Goal: Task Accomplishment & Management: Use online tool/utility

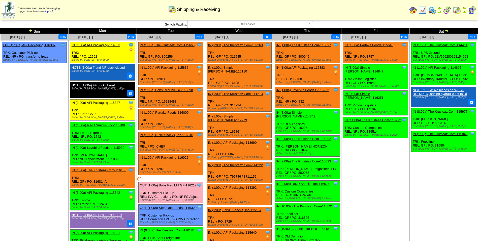
click at [40, 99] on ul "Clone Item OUT (1:00a) AFI Packaging-116307 AFI Packaging ScheduleID: 116307 31…" at bounding box center [35, 80] width 68 height 76
click at [28, 31] on td "Sun" at bounding box center [34, 31] width 68 height 6
click at [29, 31] on img at bounding box center [31, 31] width 4 height 4
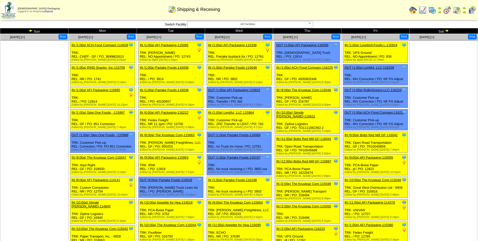
click at [31, 30] on img at bounding box center [31, 31] width 4 height 4
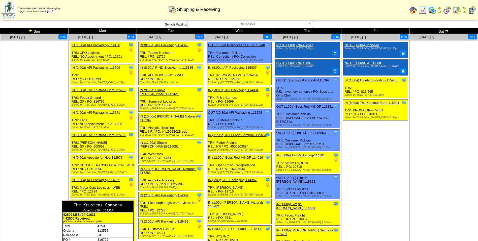
scroll to position [25, 0]
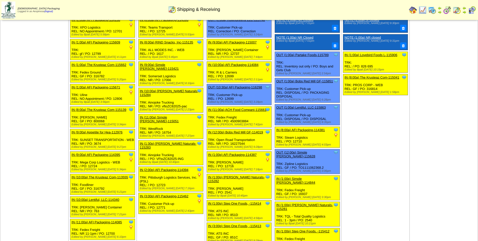
click at [37, 111] on td "Aug 17 [+] Print" at bounding box center [34, 174] width 68 height 330
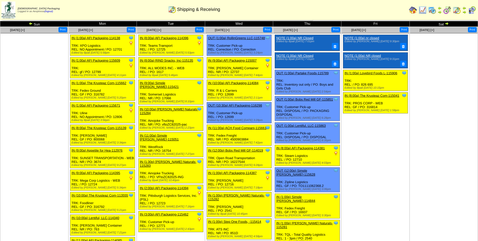
scroll to position [0, 0]
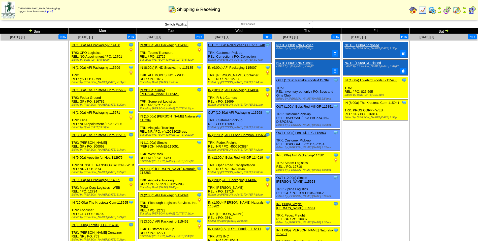
click at [31, 31] on img at bounding box center [31, 31] width 4 height 4
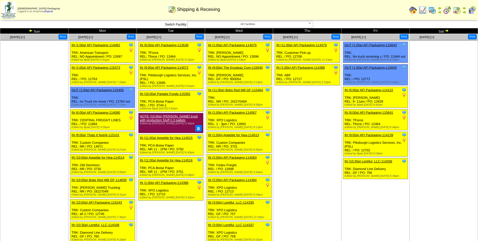
drag, startPoint x: 0, startPoint y: 0, endPoint x: 31, endPoint y: 31, distance: 43.2
click at [31, 31] on img at bounding box center [31, 31] width 4 height 4
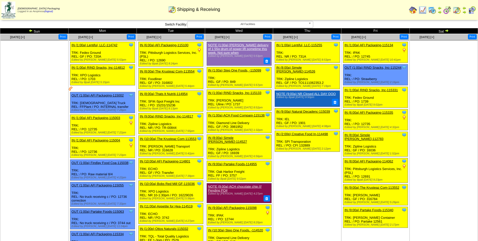
click at [354, 9] on td "Print All" at bounding box center [265, 10] width 285 height 19
click at [31, 31] on img at bounding box center [31, 31] width 4 height 4
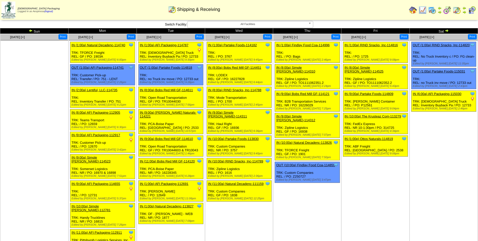
click at [31, 31] on img at bounding box center [31, 31] width 4 height 4
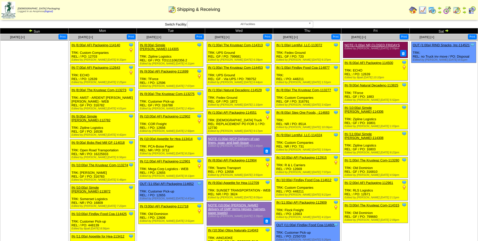
click at [31, 31] on img at bounding box center [31, 31] width 4 height 4
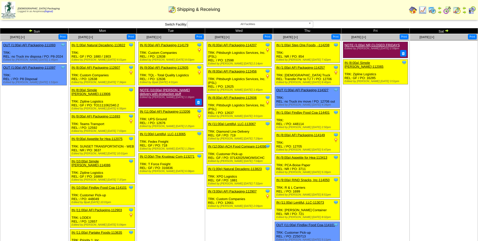
drag, startPoint x: 0, startPoint y: 0, endPoint x: 31, endPoint y: 31, distance: 43.7
click at [31, 31] on img at bounding box center [31, 31] width 4 height 4
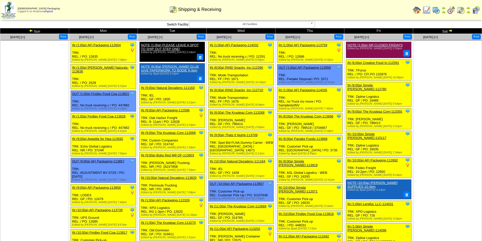
drag, startPoint x: 0, startPoint y: 0, endPoint x: 31, endPoint y: 31, distance: 43.7
click at [31, 31] on img at bounding box center [31, 31] width 4 height 4
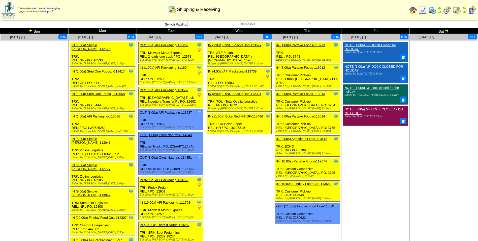
click at [447, 31] on img at bounding box center [447, 31] width 4 height 4
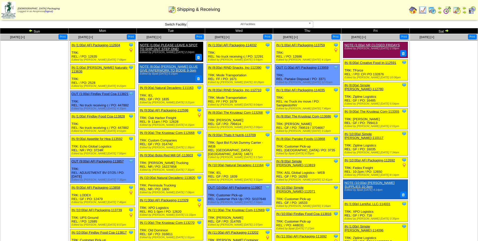
click at [431, 81] on ul at bounding box center [444, 78] width 68 height 76
click at [448, 29] on img at bounding box center [447, 31] width 4 height 4
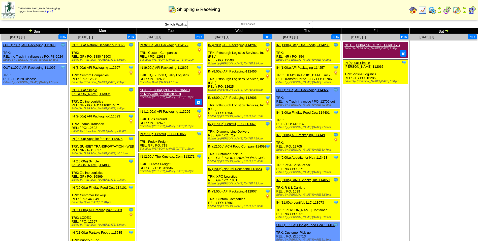
click at [446, 30] on img at bounding box center [447, 31] width 4 height 4
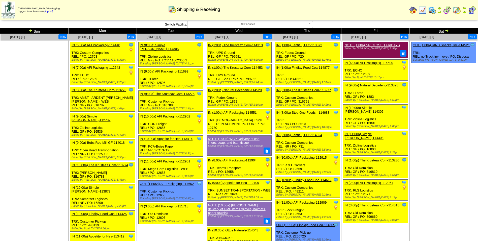
drag, startPoint x: 0, startPoint y: 0, endPoint x: 446, endPoint y: 30, distance: 447.4
click at [446, 30] on img at bounding box center [447, 31] width 4 height 4
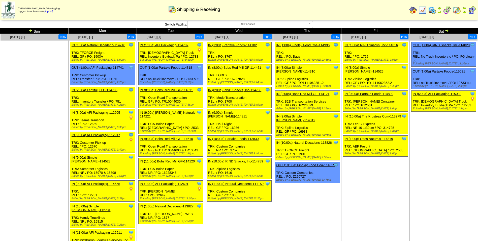
drag, startPoint x: 0, startPoint y: 0, endPoint x: 446, endPoint y: 30, distance: 447.4
click at [446, 30] on img at bounding box center [447, 31] width 4 height 4
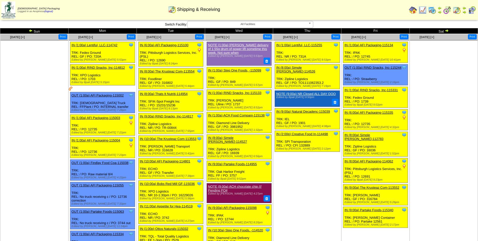
click at [446, 30] on img at bounding box center [447, 31] width 4 height 4
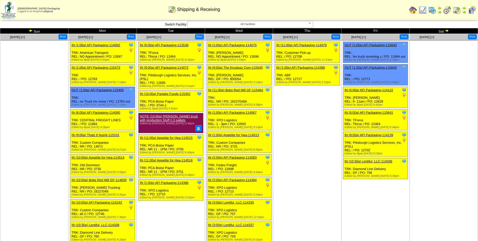
click at [446, 30] on img at bounding box center [447, 31] width 4 height 4
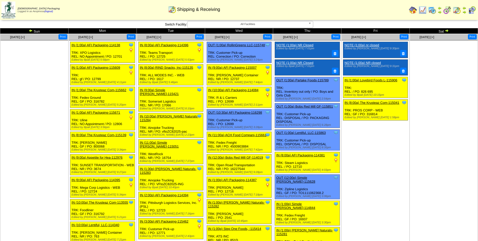
click at [446, 30] on img at bounding box center [447, 31] width 4 height 4
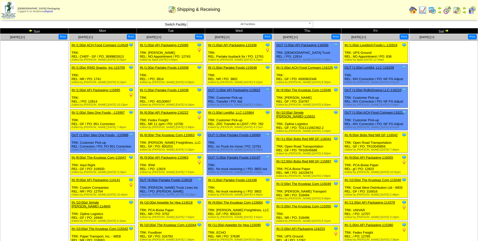
click at [446, 30] on img at bounding box center [447, 31] width 4 height 4
click at [447, 30] on img at bounding box center [447, 31] width 4 height 4
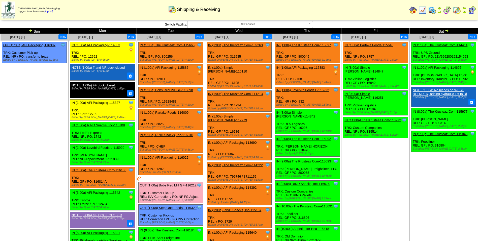
click at [31, 30] on img at bounding box center [31, 31] width 4 height 4
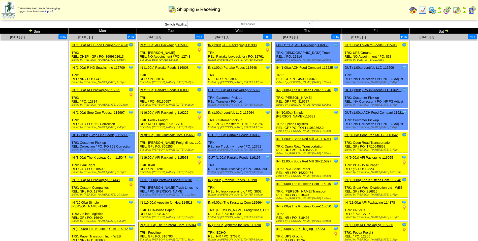
click at [31, 30] on img at bounding box center [31, 31] width 4 height 4
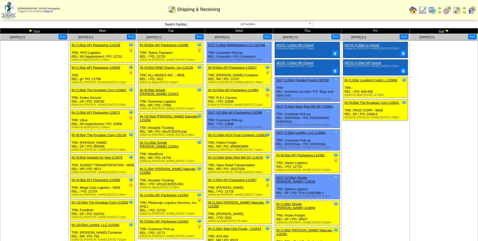
click at [370, 141] on td "Aug 22 [+] Print Clone Item NOTE (1:00a) nr closed Edited by Mfuller 8/11 9:30pm" at bounding box center [376, 199] width 68 height 330
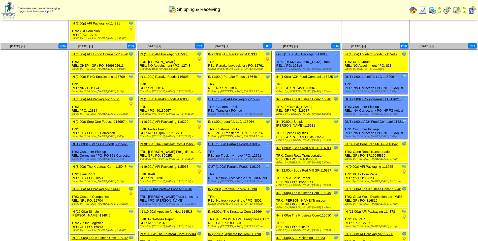
scroll to position [344, 0]
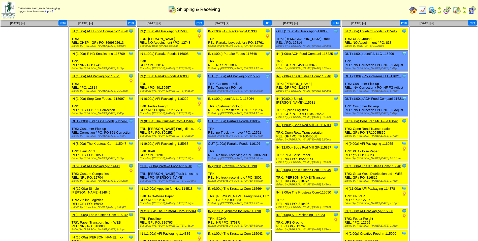
click at [250, 186] on link "IN (9:00a) The Krusteaz Com-115664" at bounding box center [235, 188] width 55 height 4
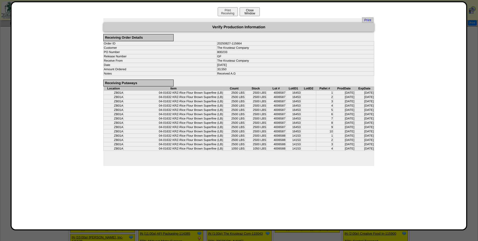
click at [252, 15] on button "Close Window" at bounding box center [250, 11] width 20 height 9
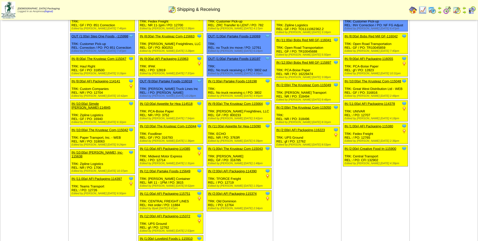
scroll to position [328, 0]
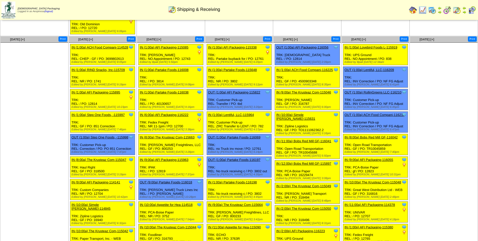
click at [22, 92] on ul at bounding box center [35, 81] width 68 height 76
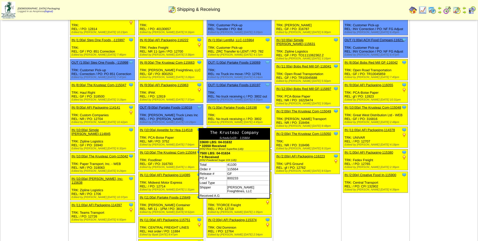
scroll to position [403, 0]
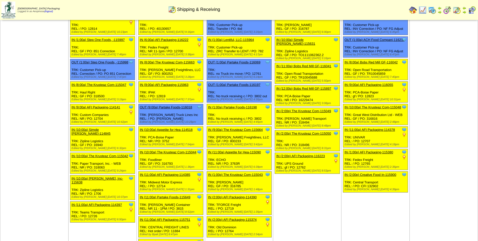
click at [307, 197] on td "Aug 28 [+] Print Clone Item OUT (1:00a) AFI Packaging-116056 AFI Packaging Sche…" at bounding box center [307, 122] width 68 height 323
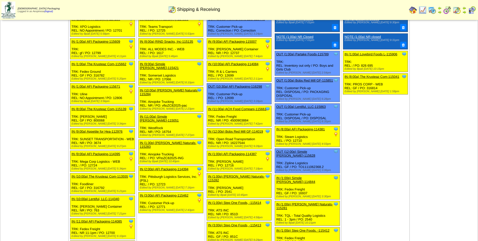
click at [379, 116] on td "Aug 22 [+] Print Clone Item NOTE (1:00a) nr closed Edited by Mfuller 8/11 9:30pm" at bounding box center [376, 173] width 68 height 330
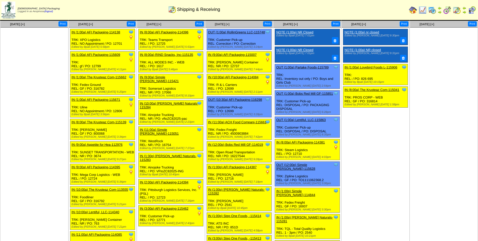
scroll to position [0, 0]
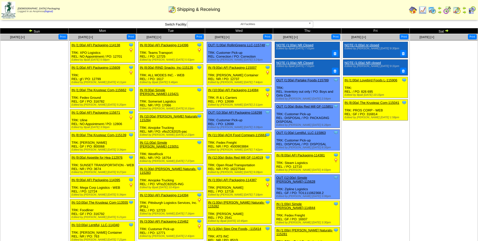
click at [447, 31] on img at bounding box center [447, 31] width 4 height 4
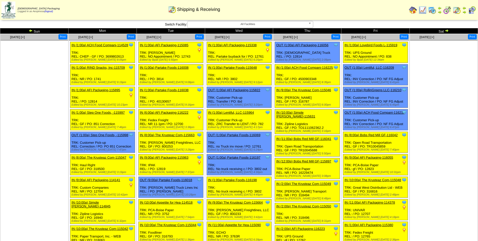
scroll to position [444, 0]
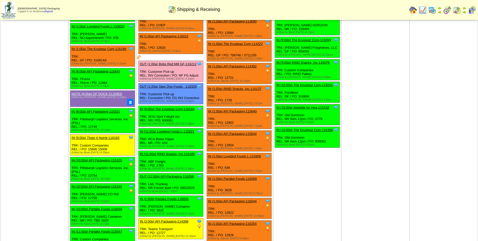
click at [392, 87] on td "Sep 05 [+] Print Clone Item IN (1:00a) Partake Foods-115646 Partake Foods Sched…" at bounding box center [376, 171] width 68 height 517
click at [406, 102] on td "Sep 05 [+] Print Clone Item IN (1:00a) Partake Foods-115646 Partake Foods Sched…" at bounding box center [376, 171] width 68 height 517
click at [390, 105] on td "Sep 05 [+] Print Clone Item IN (1:00a) Partake Foods-115646 Partake Foods Sched…" at bounding box center [376, 171] width 68 height 517
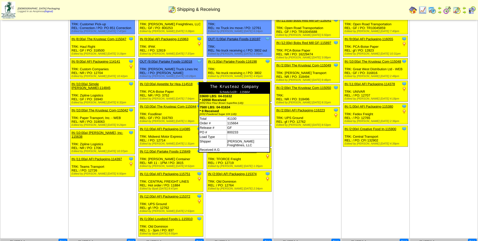
scroll to position [119, 0]
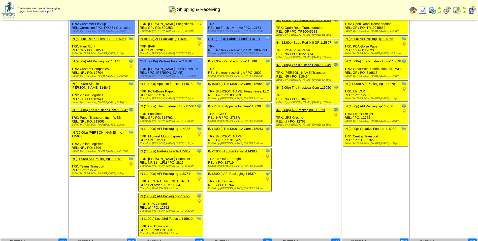
click at [311, 165] on td "Aug 28 [+] Print Clone Item OUT (1:00a) AFI Packaging-116056 AFI Packaging Sche…" at bounding box center [307, 76] width 68 height 323
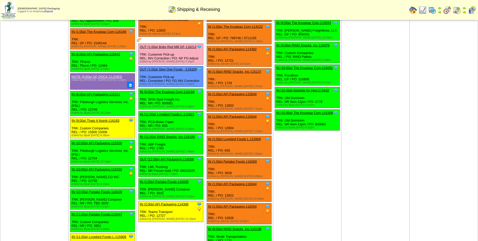
click at [358, 91] on td "Sep 05 [+] Print Clone Item IN (1:00a) Partake Foods-115646 Partake Foods Sched…" at bounding box center [376, 154] width 68 height 517
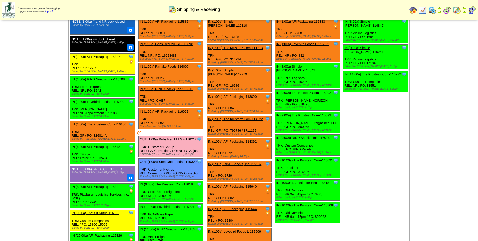
scroll to position [436, 0]
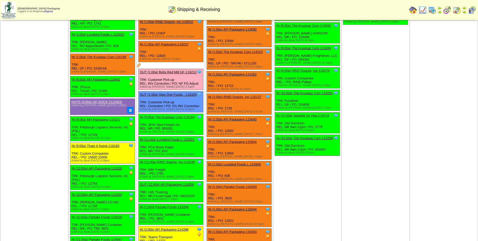
click at [377, 85] on td "Sep 05 [+] Print Clone Item IN (1:00a) Partake Foods-115646 Partake Foods Sched…" at bounding box center [376, 179] width 68 height 517
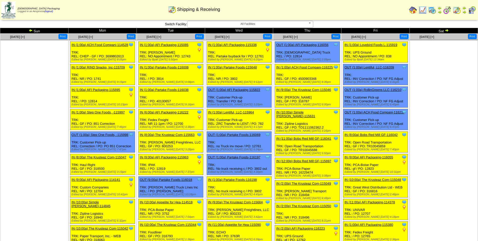
scroll to position [0, 0]
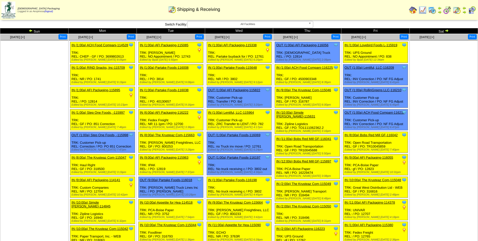
click at [30, 31] on img at bounding box center [31, 31] width 4 height 4
